Goal: Check status: Check status

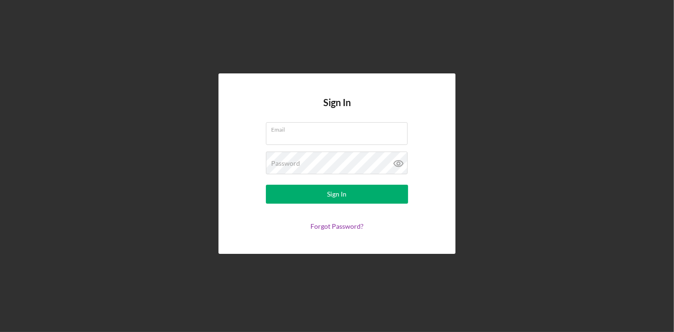
type input "[PERSON_NAME][EMAIL_ADDRESS][PERSON_NAME][DOMAIN_NAME]"
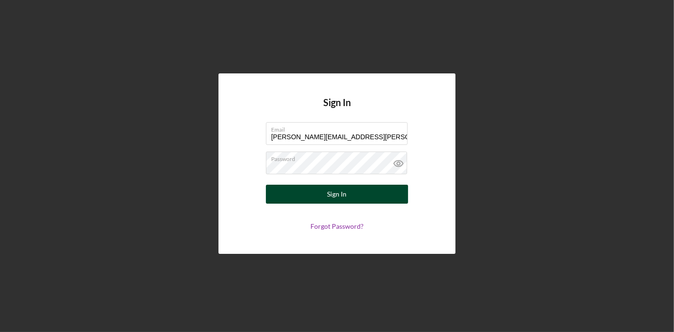
click at [381, 189] on button "Sign In" at bounding box center [337, 194] width 142 height 19
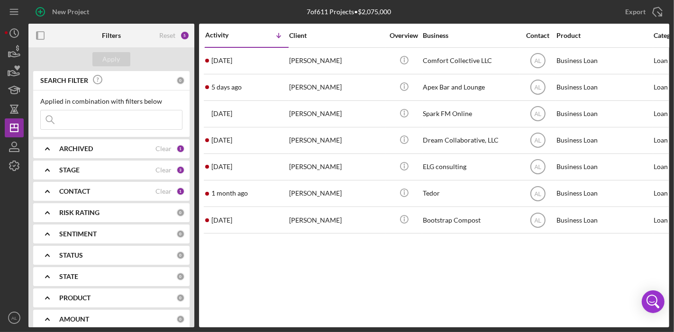
click at [149, 171] on div "STAGE" at bounding box center [107, 170] width 96 height 8
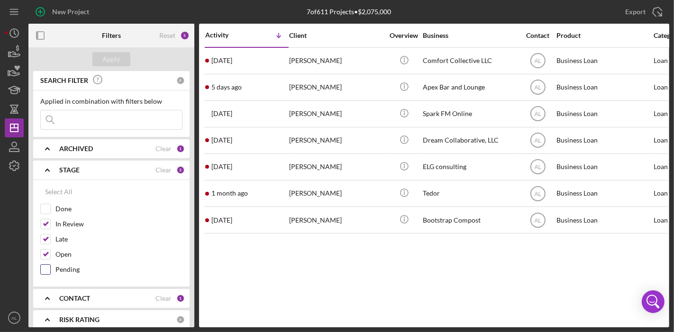
click at [45, 269] on input "Pending" at bounding box center [45, 269] width 9 height 9
checkbox input "true"
click at [117, 60] on div "Apply" at bounding box center [112, 59] width 18 height 14
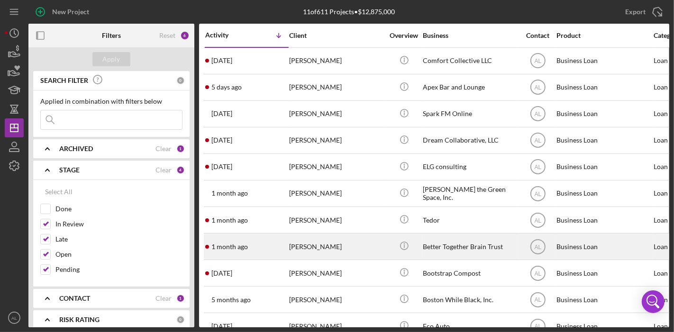
click at [465, 237] on div "Better Together Brain Trust" at bounding box center [469, 246] width 95 height 25
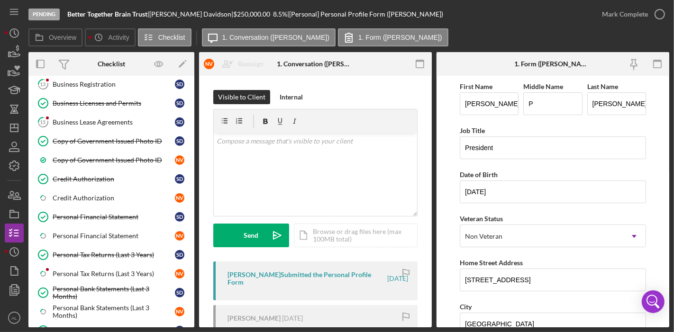
scroll to position [467, 0]
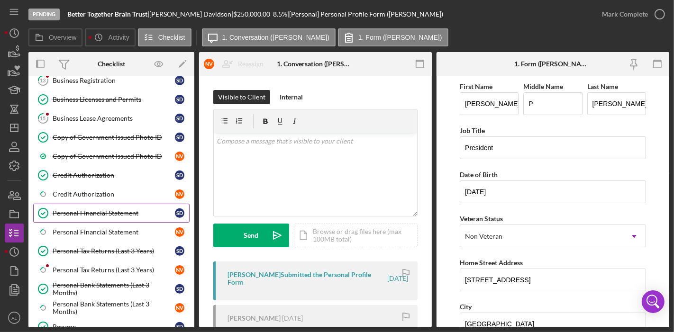
click at [103, 210] on link "Personal Financial Statement Personal Financial Statement S D" at bounding box center [111, 213] width 156 height 19
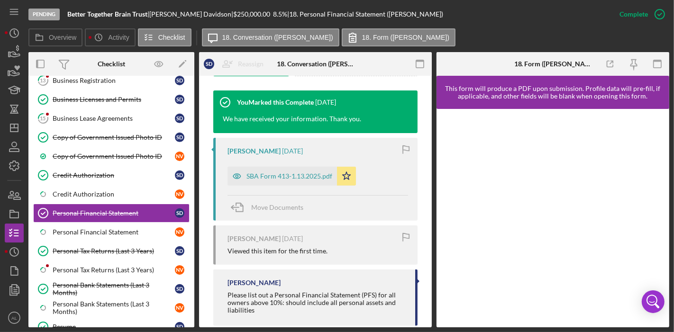
scroll to position [309, 0]
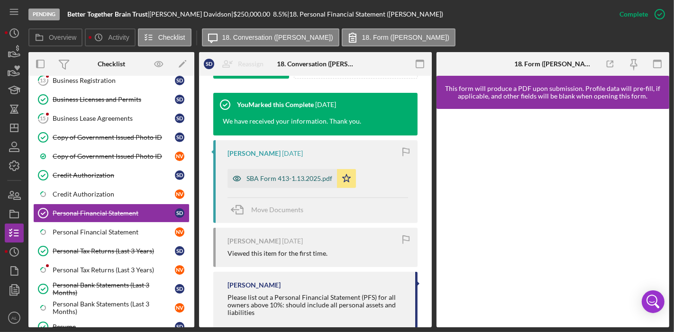
click at [292, 172] on div "SBA Form 413-1.13.2025.pdf" at bounding box center [281, 178] width 109 height 19
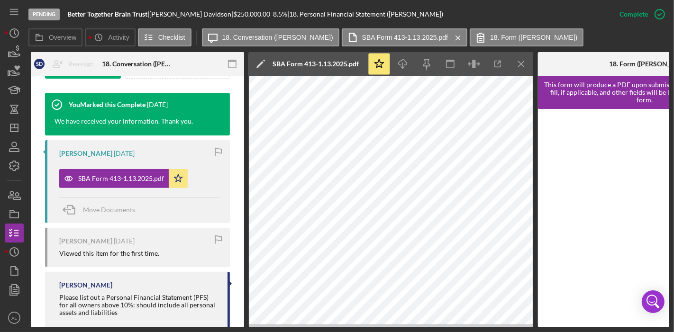
scroll to position [0, 168]
